Goal: Task Accomplishment & Management: Manage account settings

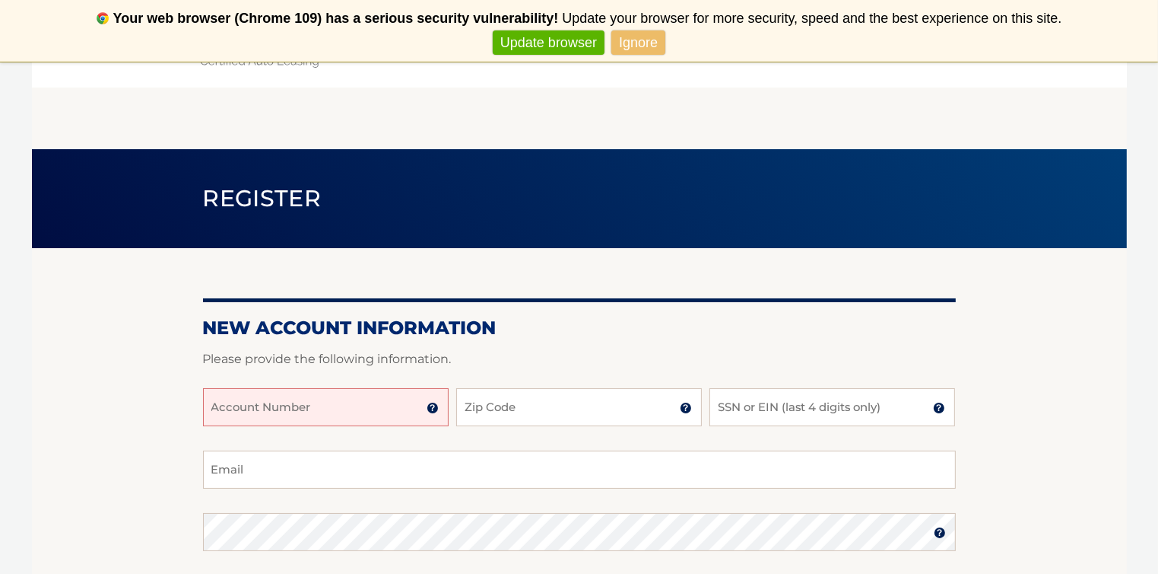
click at [243, 405] on input "Account Number" at bounding box center [326, 407] width 246 height 38
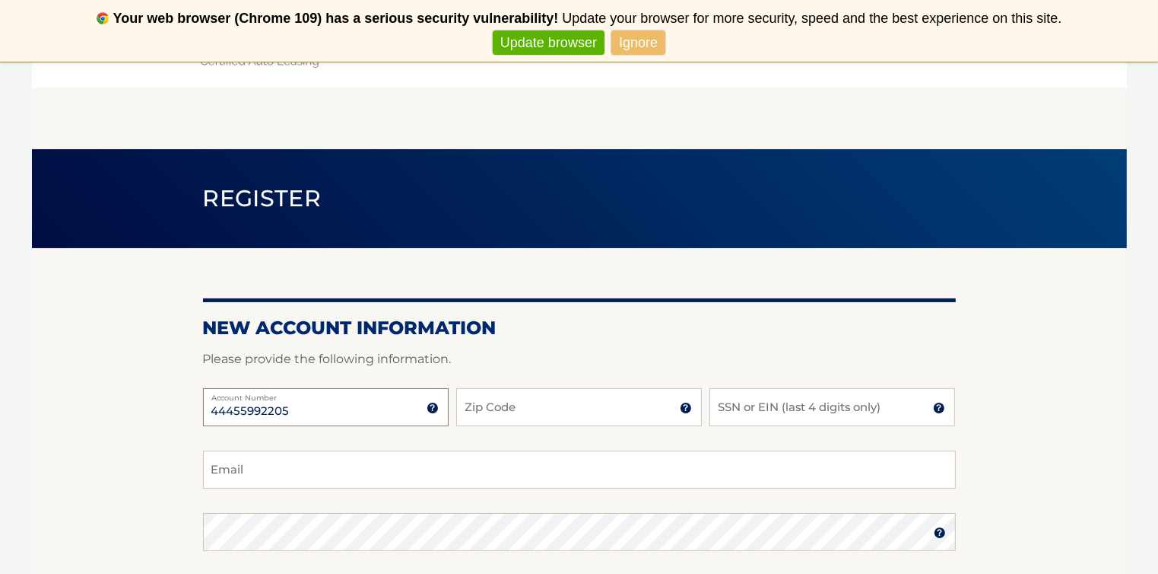
type input "44455992205"
click at [482, 408] on input "Zip Code" at bounding box center [579, 407] width 246 height 38
type input "11754"
click at [800, 407] on input "SSN or EIN (last 4 digits only)" at bounding box center [833, 407] width 246 height 38
type input "5963"
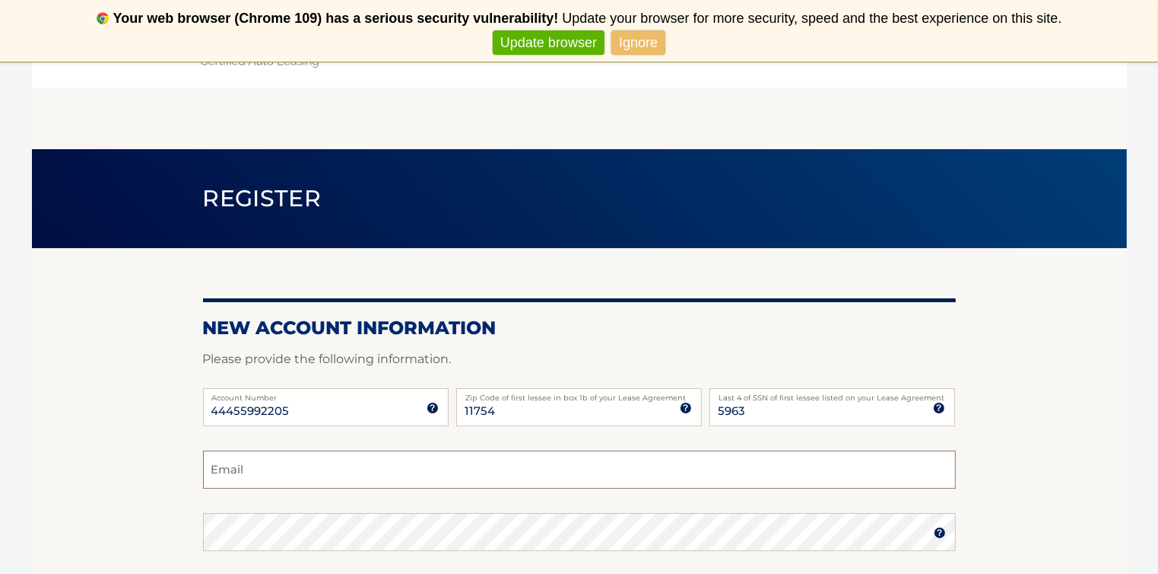
click at [360, 472] on input "Email" at bounding box center [579, 469] width 753 height 38
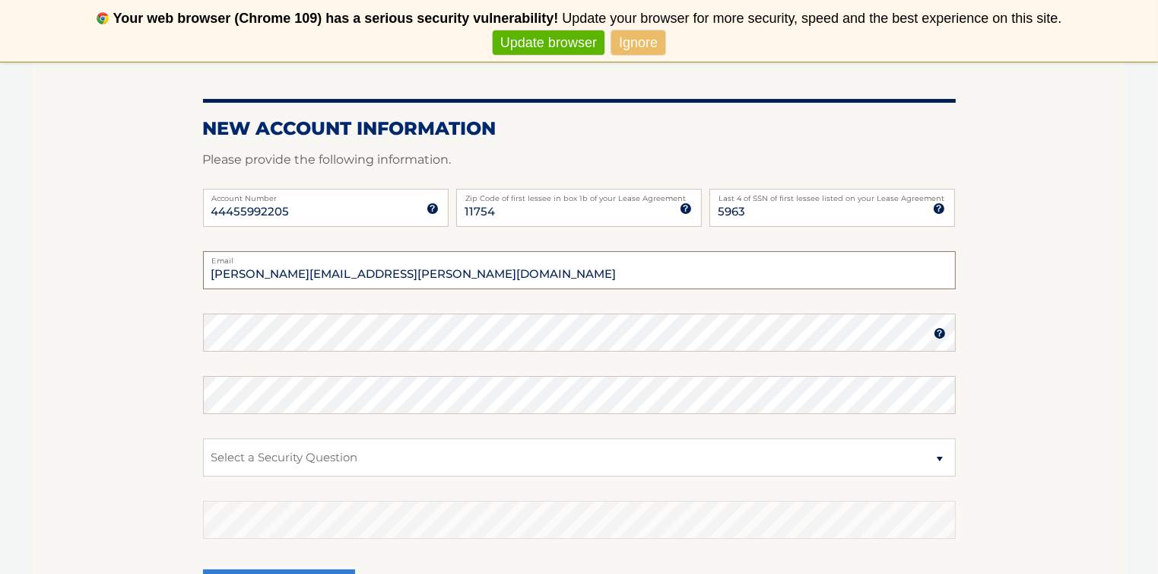
scroll to position [228, 0]
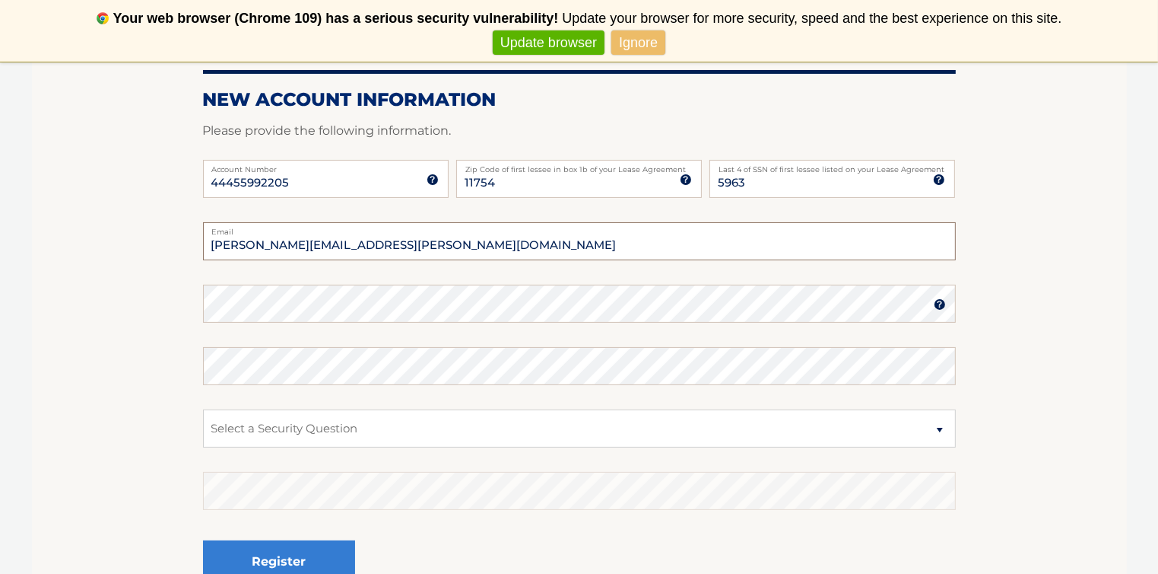
type input "john.donnis@gmail.com"
click at [937, 429] on select "Select a Security Question What was the name of your elementary school? What is…" at bounding box center [579, 428] width 753 height 38
select select "1"
click at [203, 409] on select "Select a Security Question What was the name of your elementary school? What is…" at bounding box center [579, 428] width 753 height 38
click at [1031, 413] on section "New Account Information Please provide the following information. 44455992205 A…" at bounding box center [579, 317] width 1095 height 594
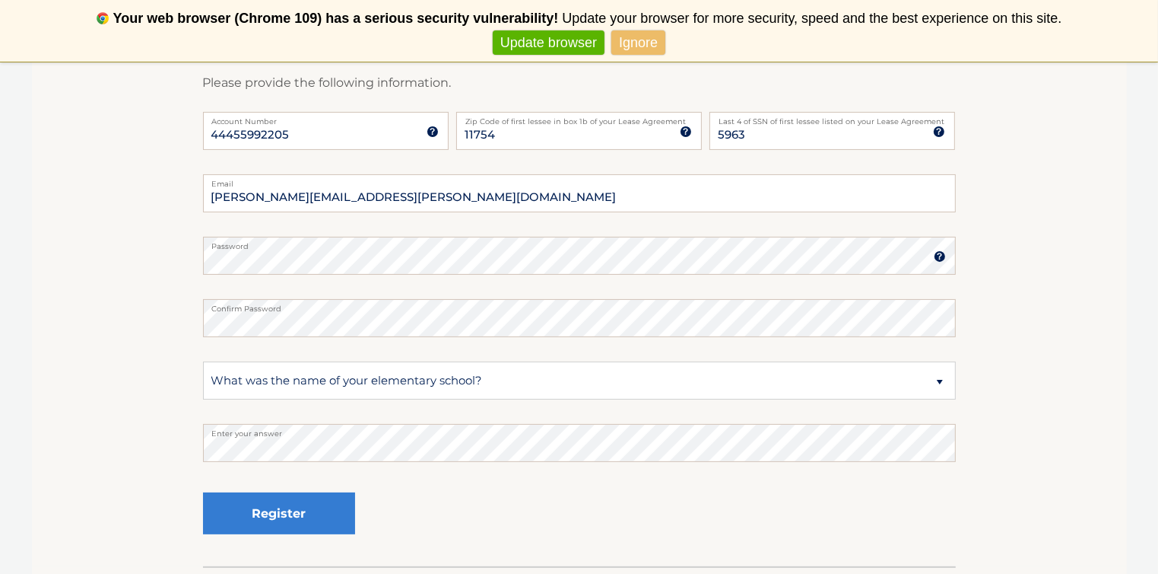
scroll to position [304, 0]
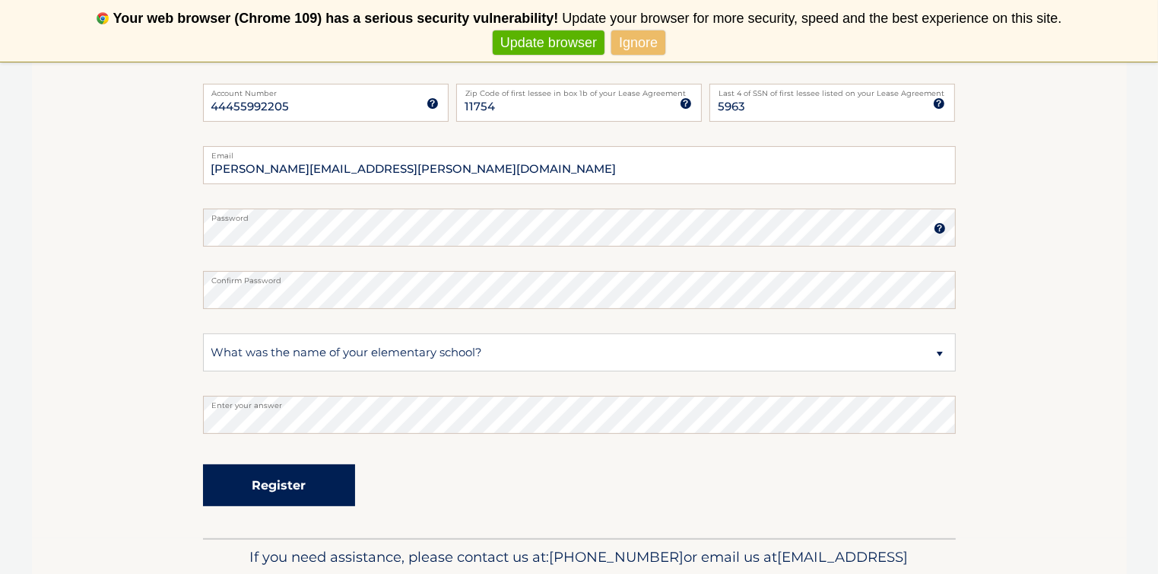
click at [272, 481] on button "Register" at bounding box center [279, 485] width 152 height 42
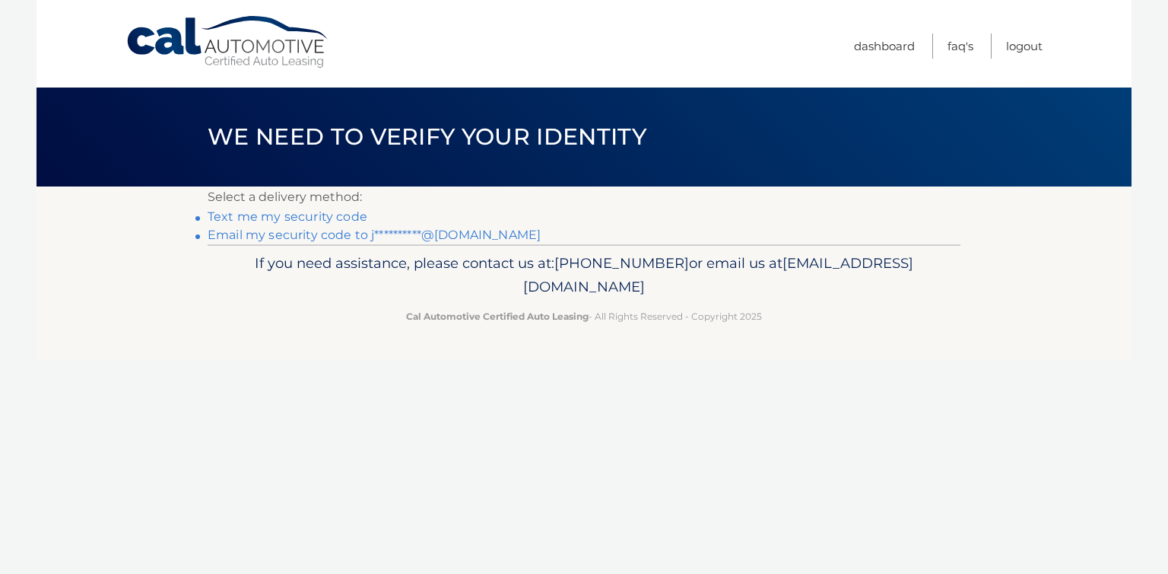
click at [283, 232] on link "**********" at bounding box center [374, 234] width 333 height 14
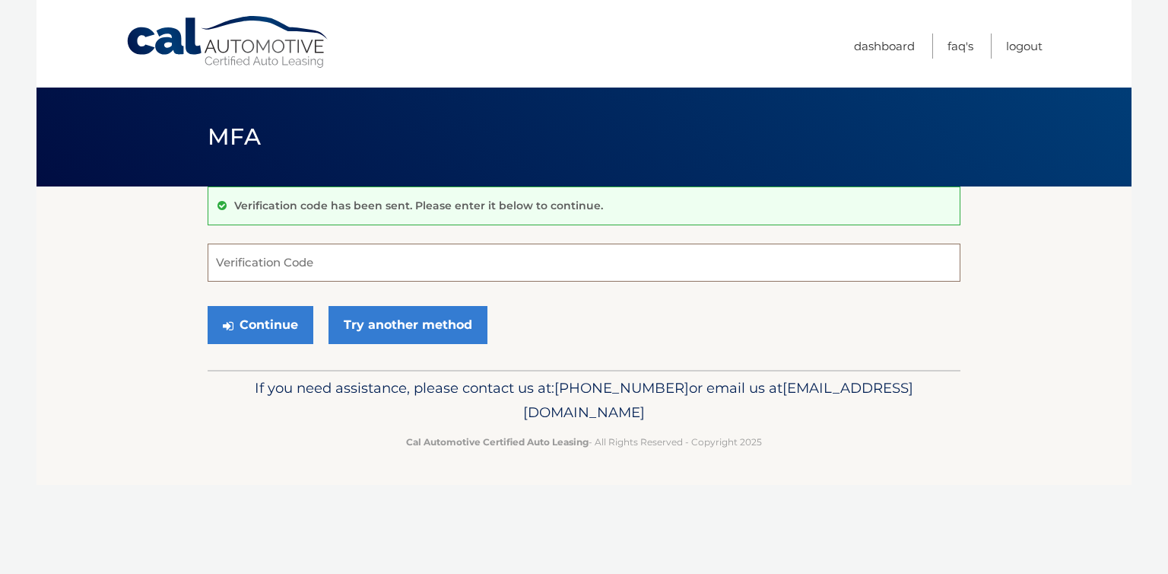
click at [296, 253] on input "Verification Code" at bounding box center [584, 262] width 753 height 38
paste input "214971"
type input "214971"
click at [269, 319] on button "Continue" at bounding box center [261, 325] width 106 height 38
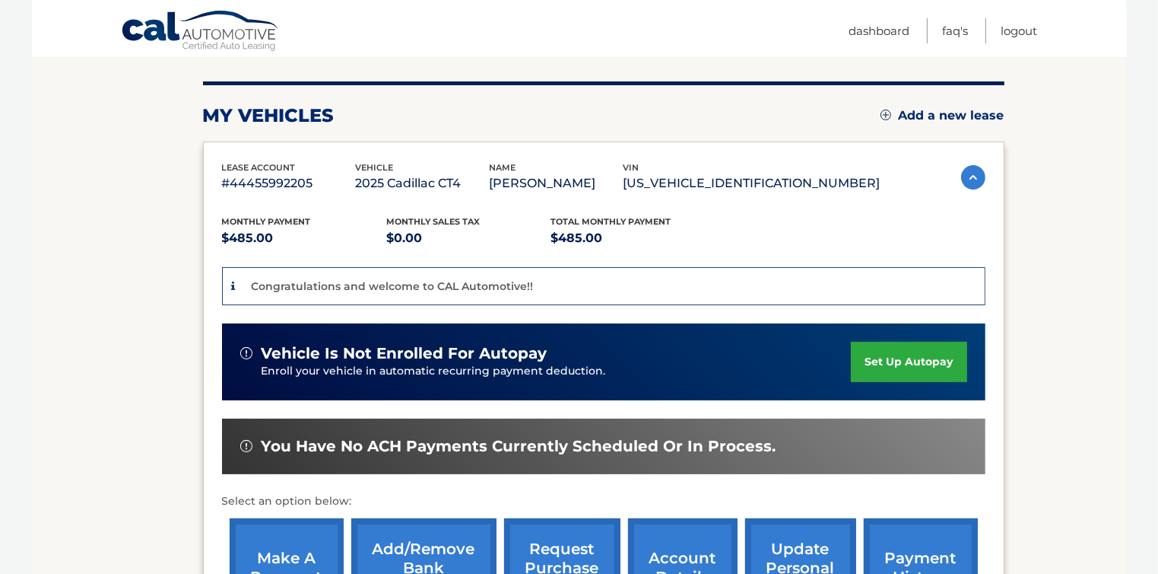
scroll to position [249, 0]
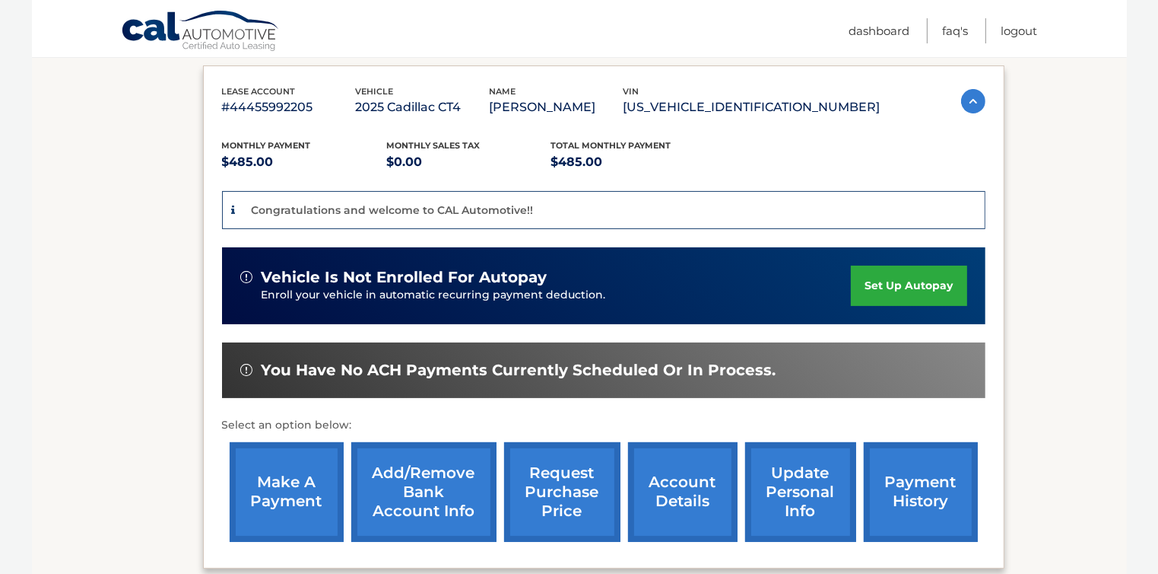
click at [294, 481] on link "make a payment" at bounding box center [287, 492] width 114 height 100
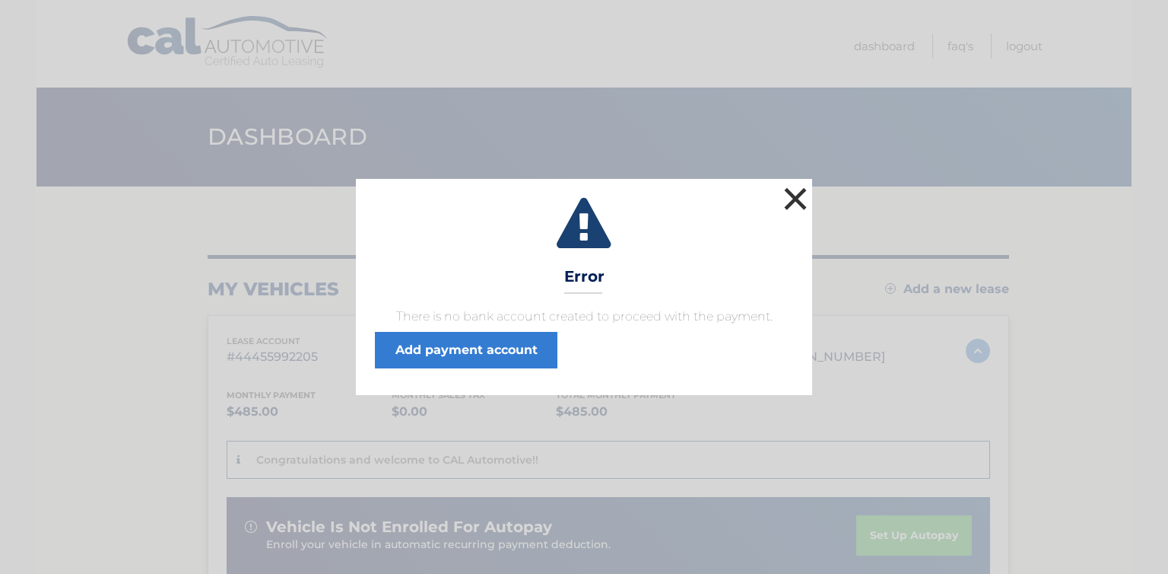
click at [799, 195] on button "×" at bounding box center [795, 198] width 30 height 30
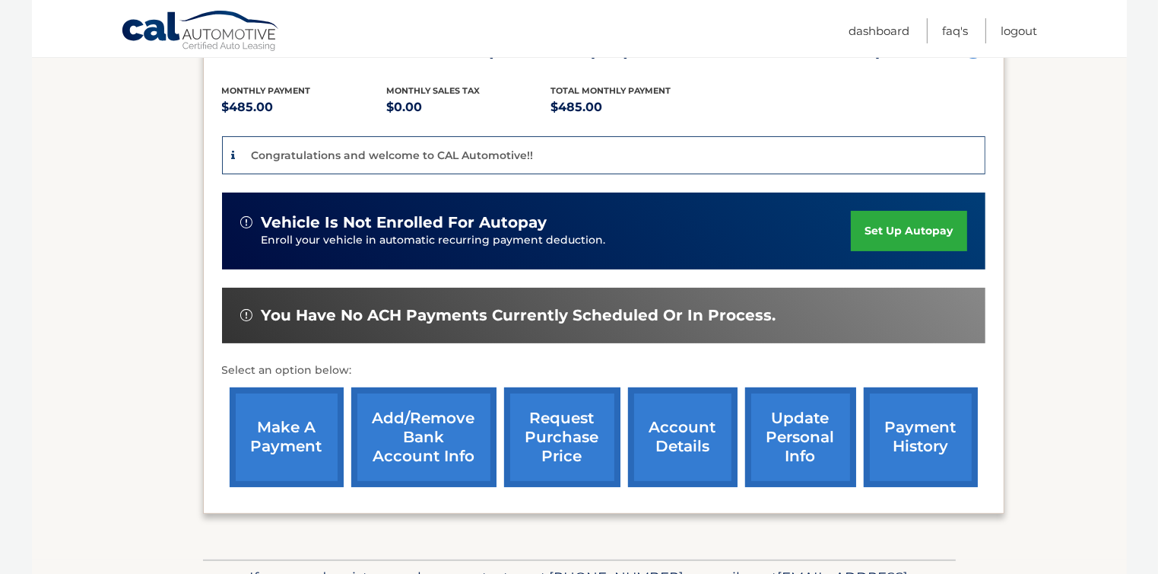
scroll to position [380, 0]
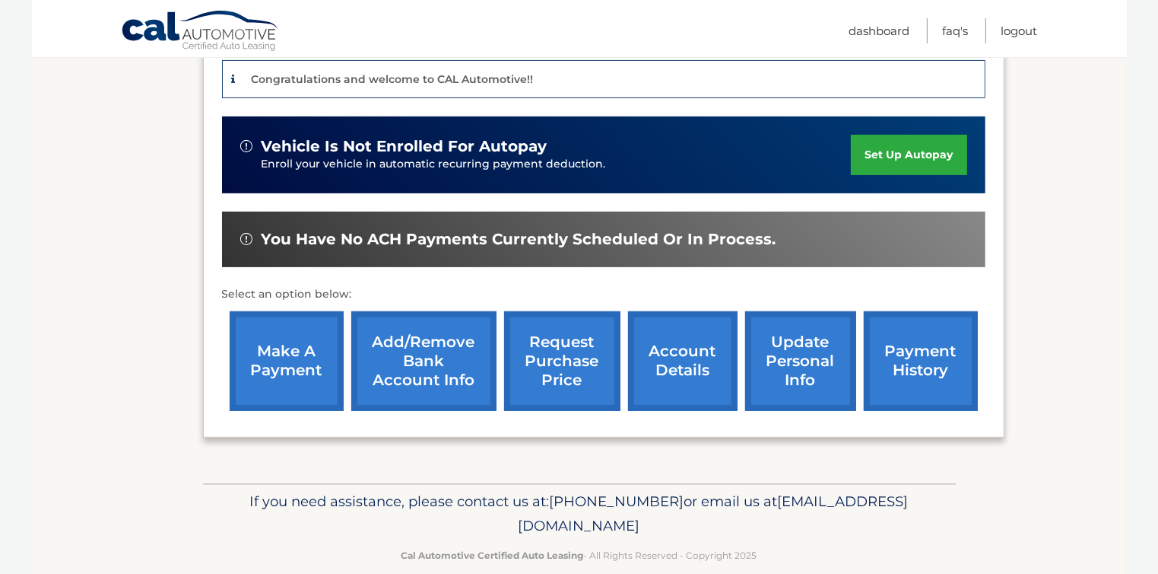
click at [405, 360] on link "Add/Remove bank account info" at bounding box center [423, 361] width 145 height 100
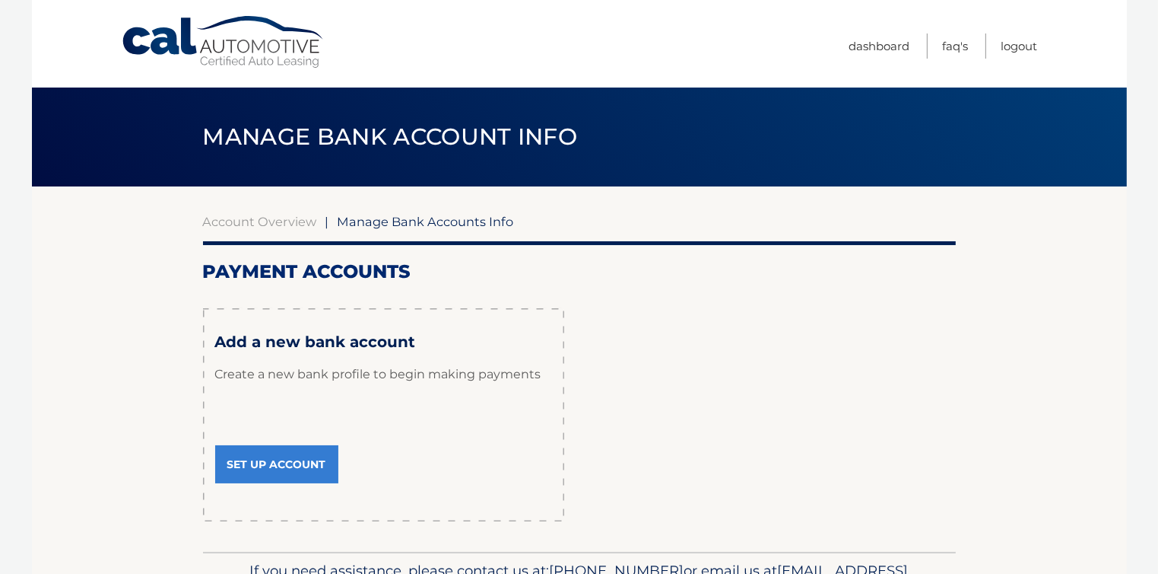
click at [288, 464] on link "Set Up Account" at bounding box center [276, 464] width 123 height 38
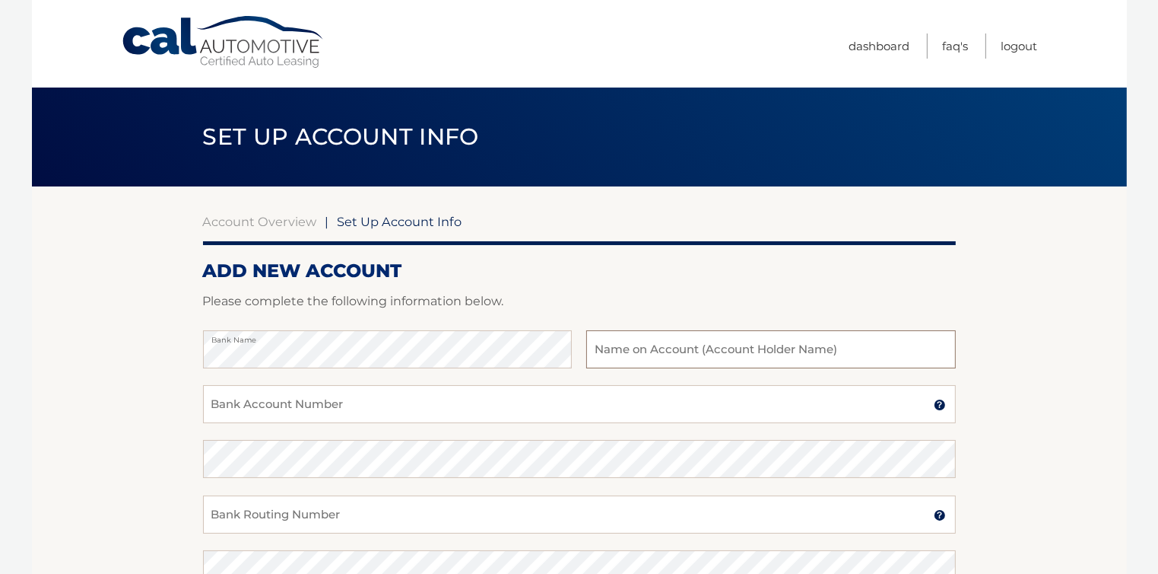
click at [601, 345] on input "text" at bounding box center [770, 349] width 369 height 38
type input "[PERSON_NAME]"
click at [296, 404] on input "Bank Account Number" at bounding box center [579, 404] width 753 height 38
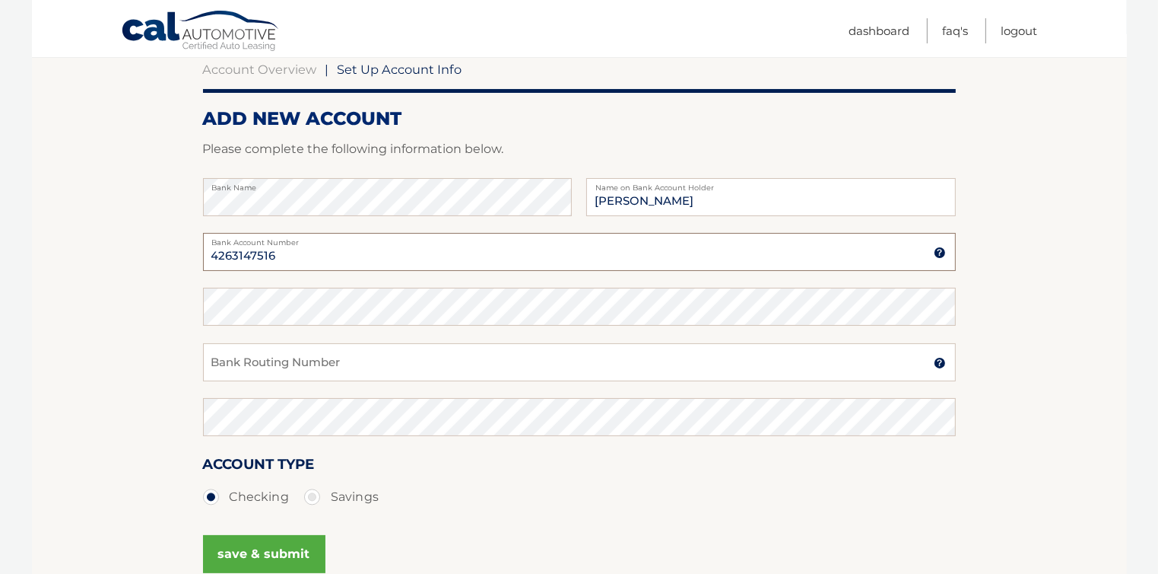
type input "4263147516"
click at [292, 362] on input "Bank Routing Number" at bounding box center [579, 362] width 753 height 38
type input "226070584"
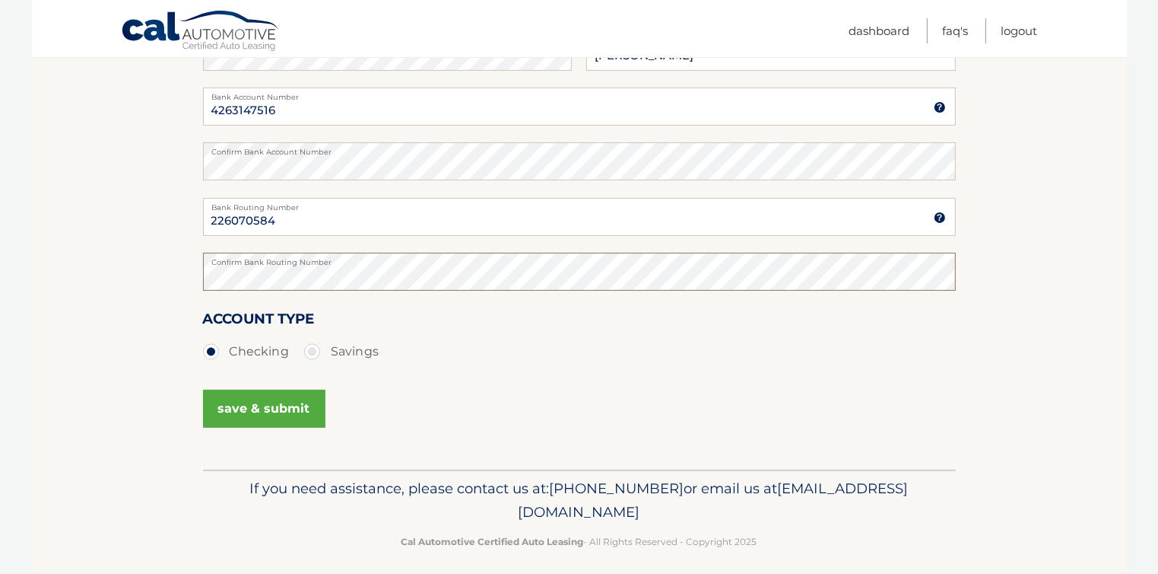
scroll to position [304, 0]
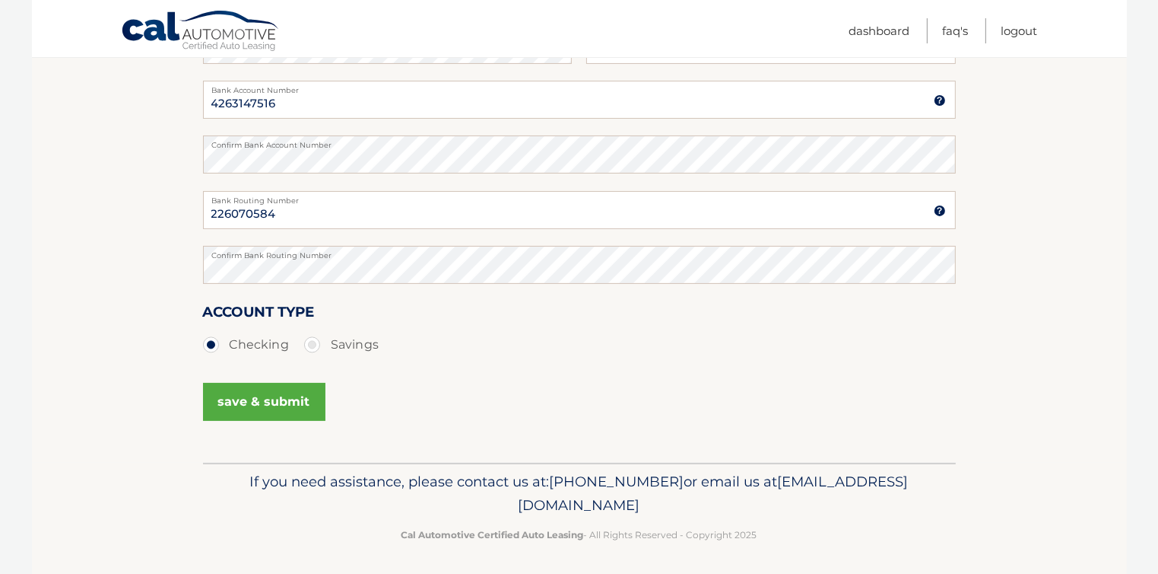
click at [268, 402] on button "save & submit" at bounding box center [264, 402] width 122 height 38
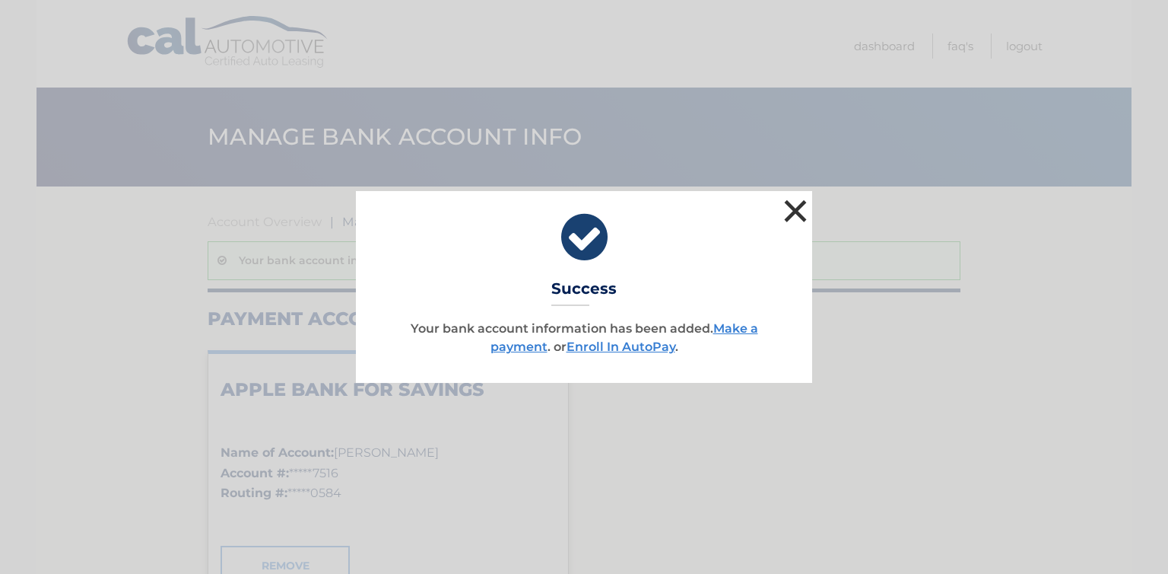
click at [800, 202] on button "×" at bounding box center [795, 210] width 30 height 30
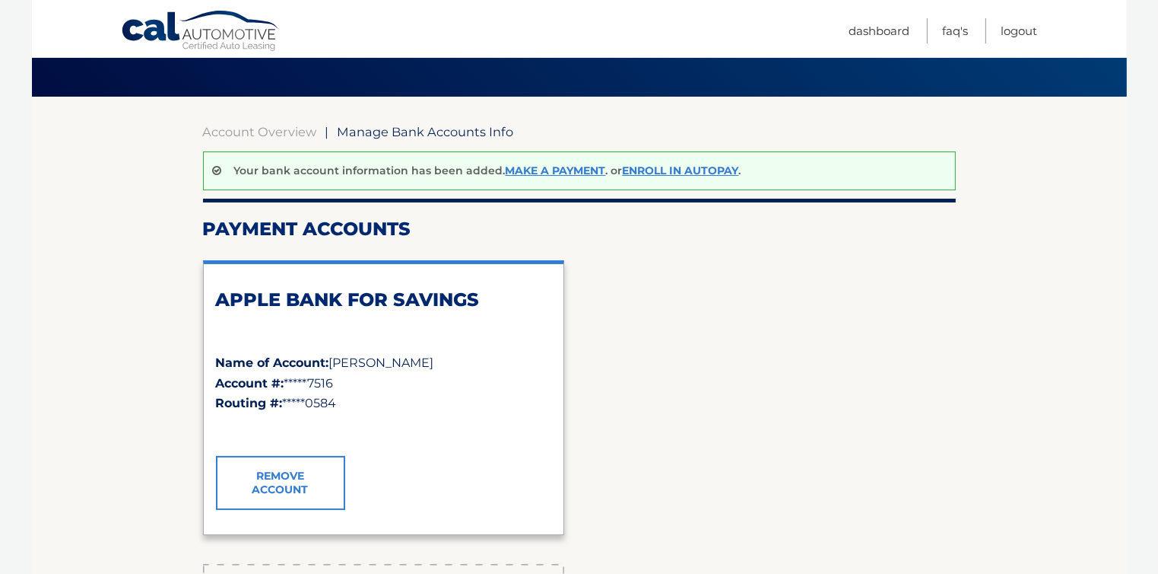
scroll to position [76, 0]
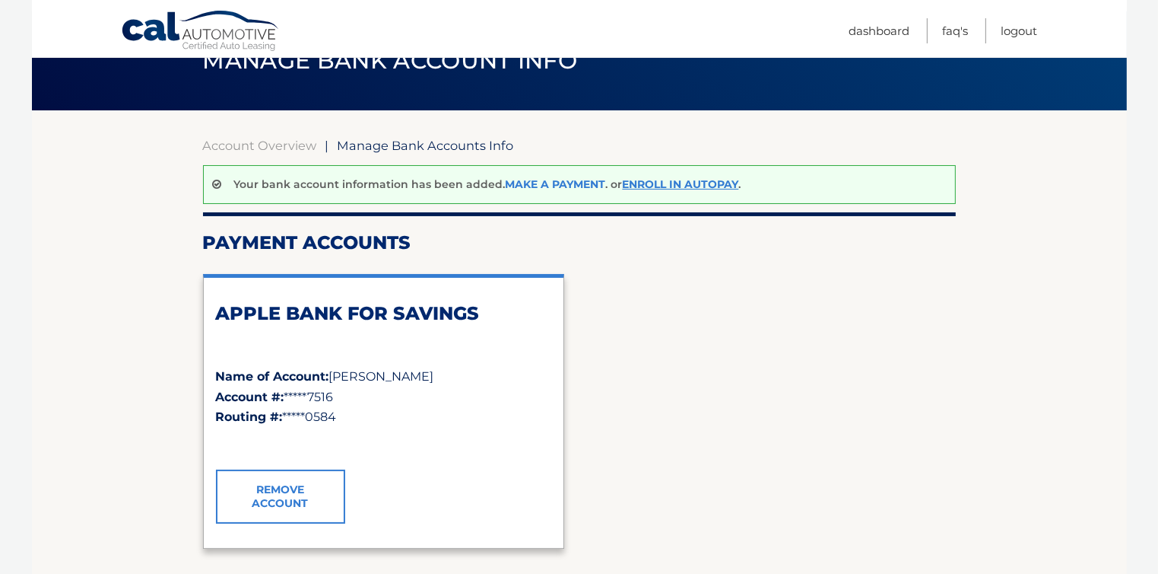
click at [546, 183] on link "Make a payment" at bounding box center [556, 184] width 100 height 14
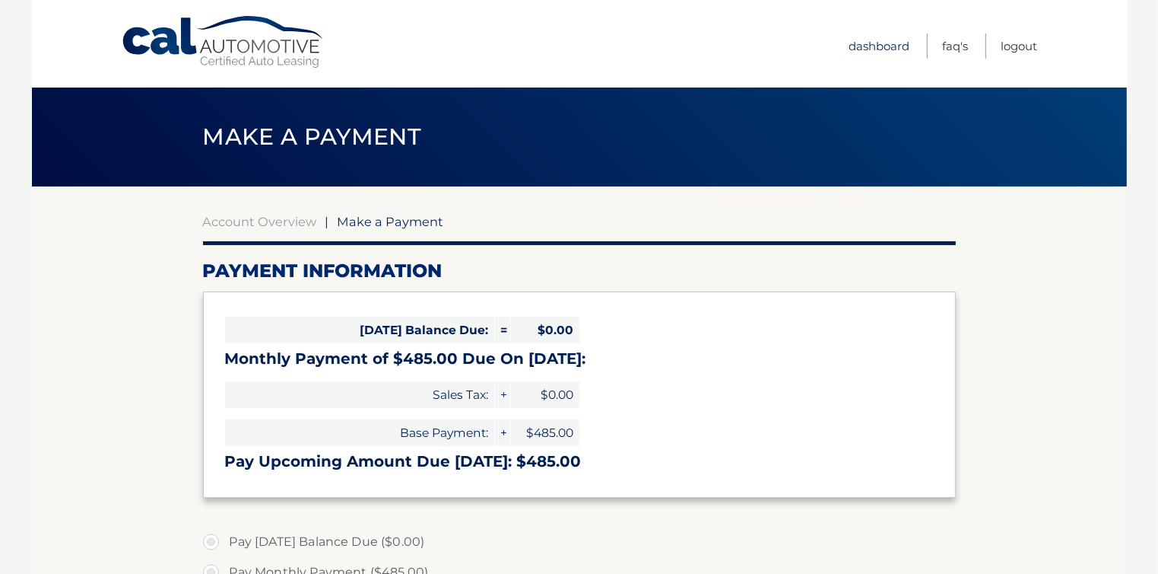
click at [880, 40] on link "Dashboard" at bounding box center [880, 45] width 61 height 25
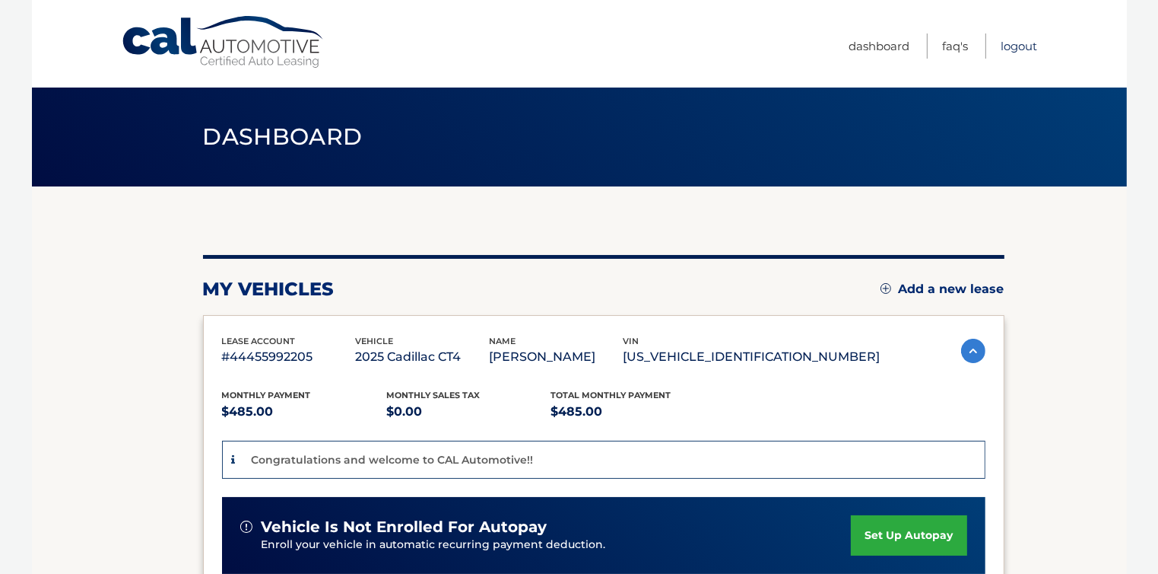
click at [1016, 42] on link "Logout" at bounding box center [1020, 45] width 37 height 25
